Goal: Check status: Check status

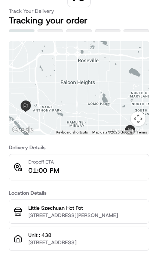
scroll to position [3, 0]
click at [137, 131] on button "Map camera controls" at bounding box center [138, 138] width 15 height 15
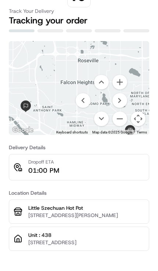
click at [126, 113] on button "Move right" at bounding box center [119, 120] width 15 height 15
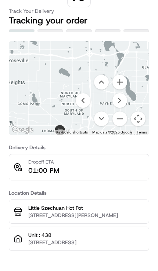
click at [105, 131] on button "Move down" at bounding box center [101, 138] width 15 height 15
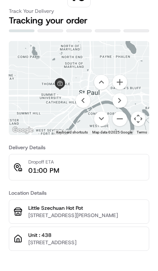
click at [84, 113] on button "Move left" at bounding box center [83, 120] width 15 height 15
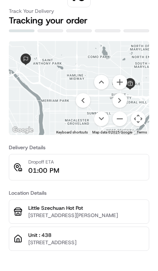
scroll to position [3, 0]
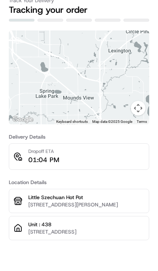
scroll to position [3, 0]
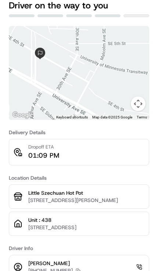
scroll to position [39, 0]
